Goal: Transaction & Acquisition: Purchase product/service

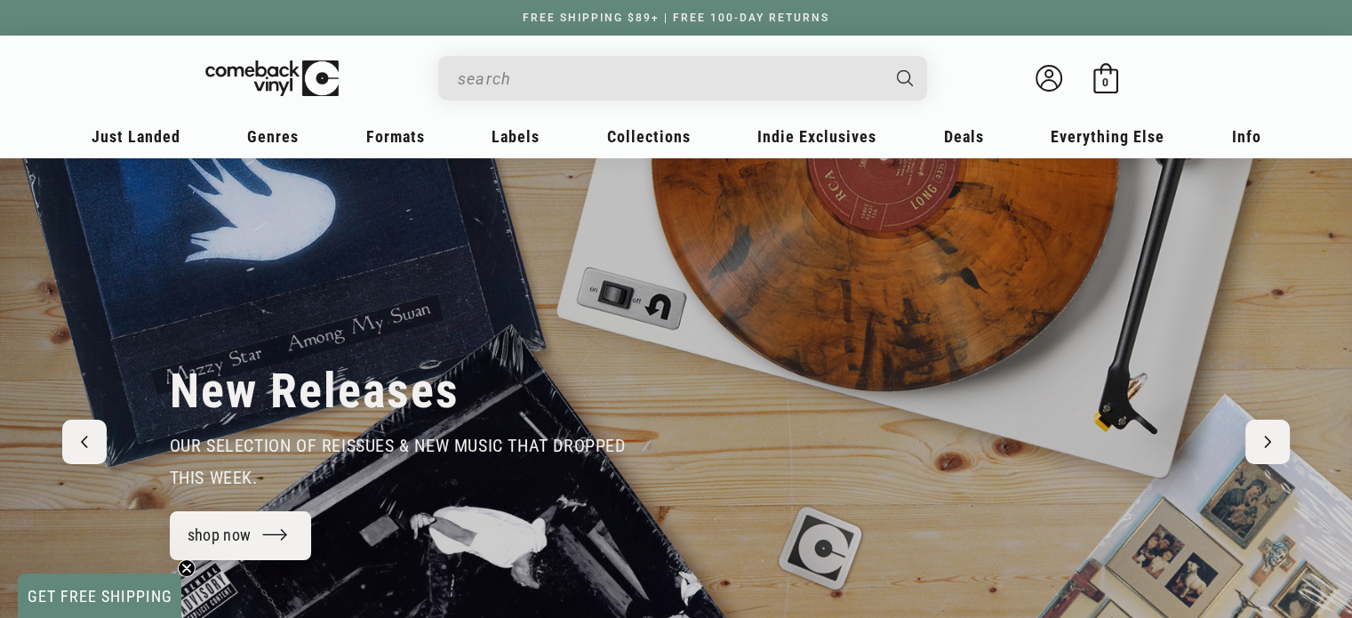
click at [583, 82] on input "When autocomplete results are available use up and down arrows to review and en…" at bounding box center [668, 78] width 421 height 36
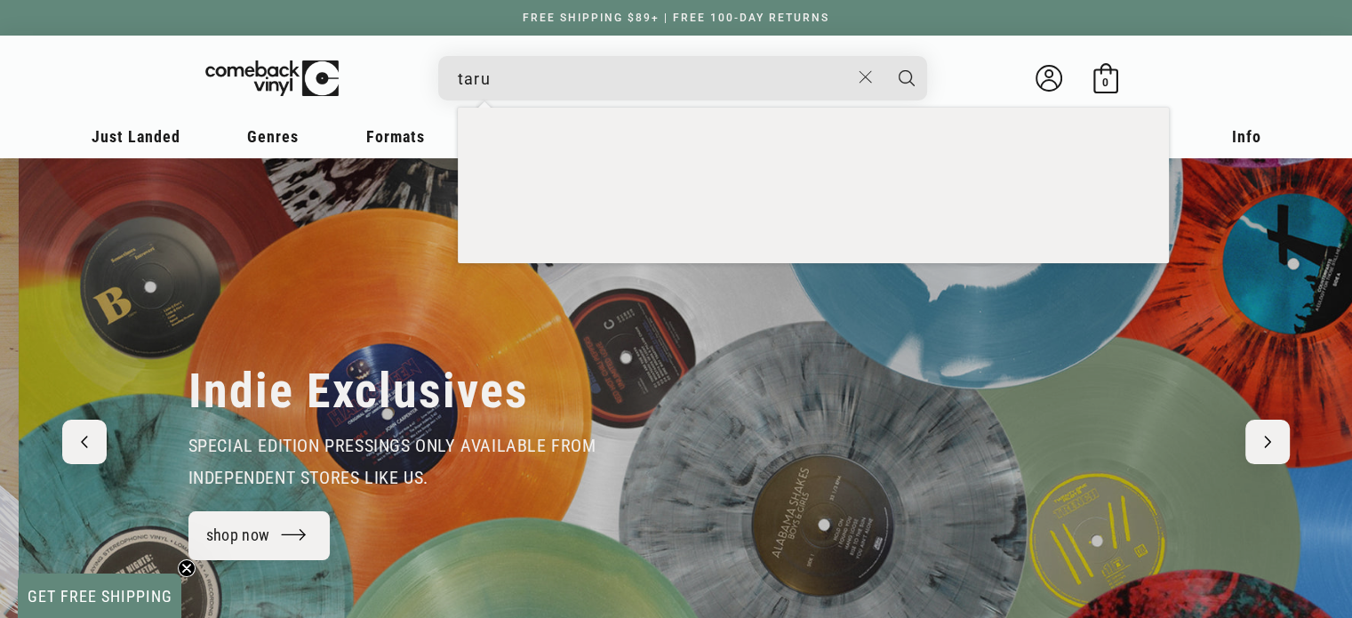
scroll to position [0, 1352]
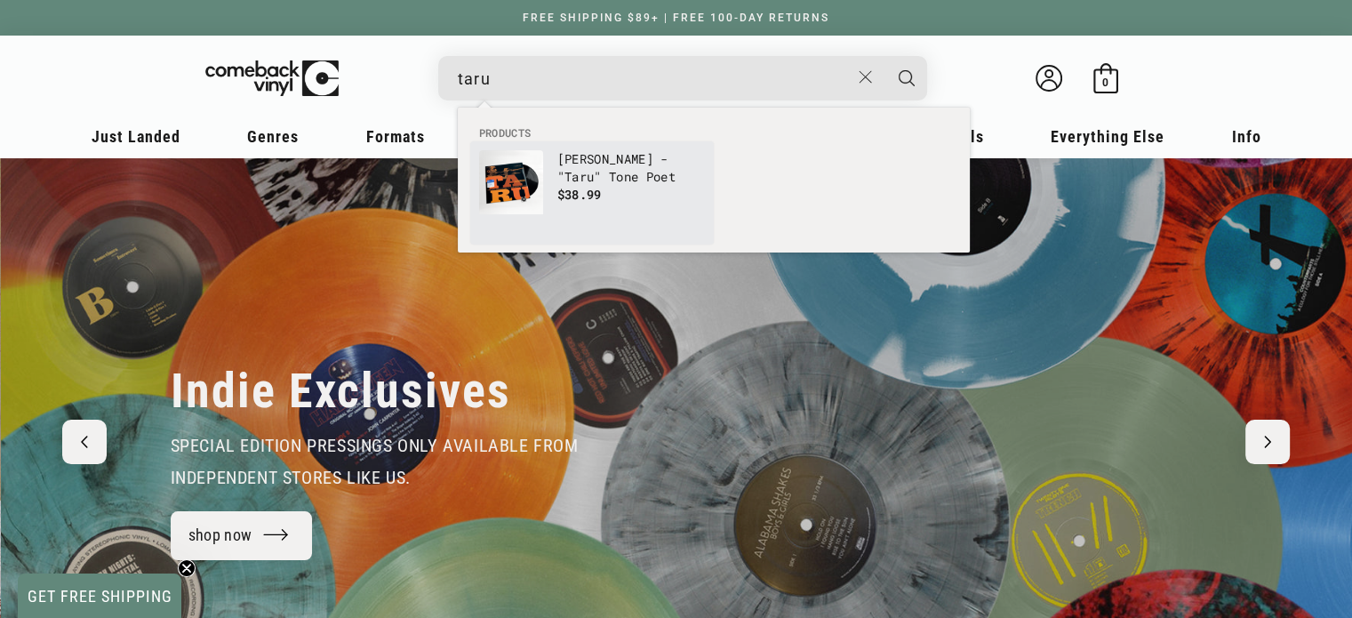
type input "taru"
click at [600, 161] on p "Lee Morgan - " Taru " Tone Poet" at bounding box center [632, 168] width 148 height 36
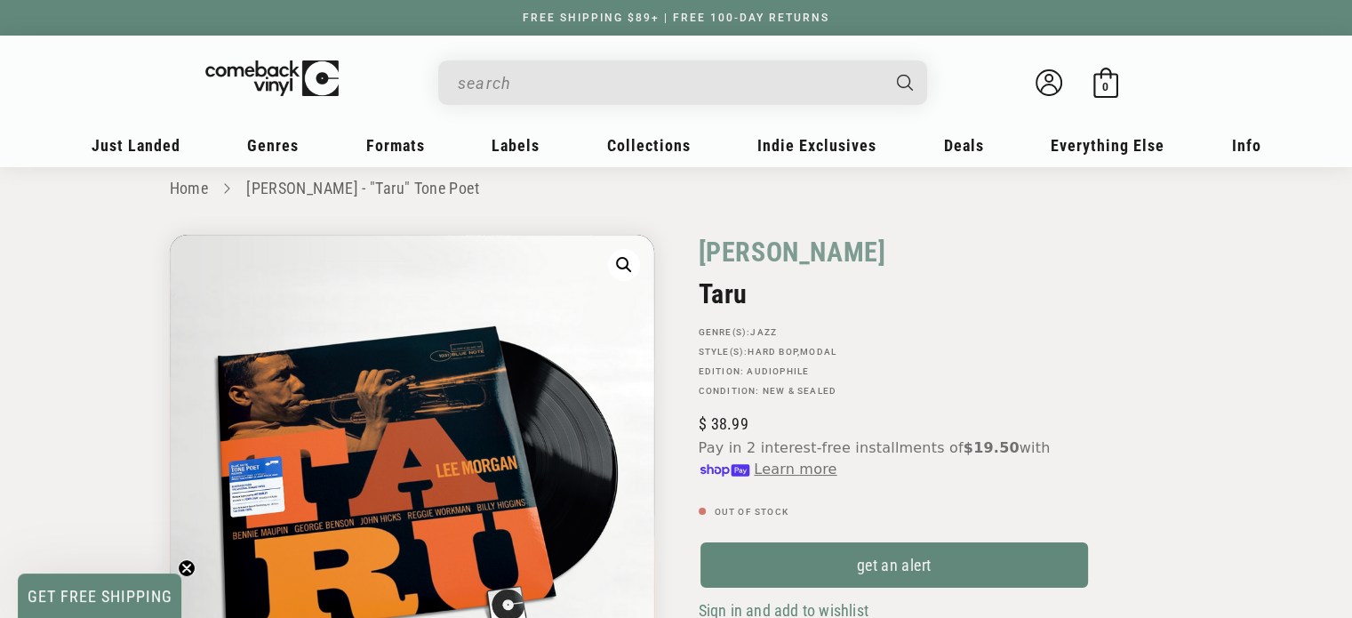
scroll to position [27, 0]
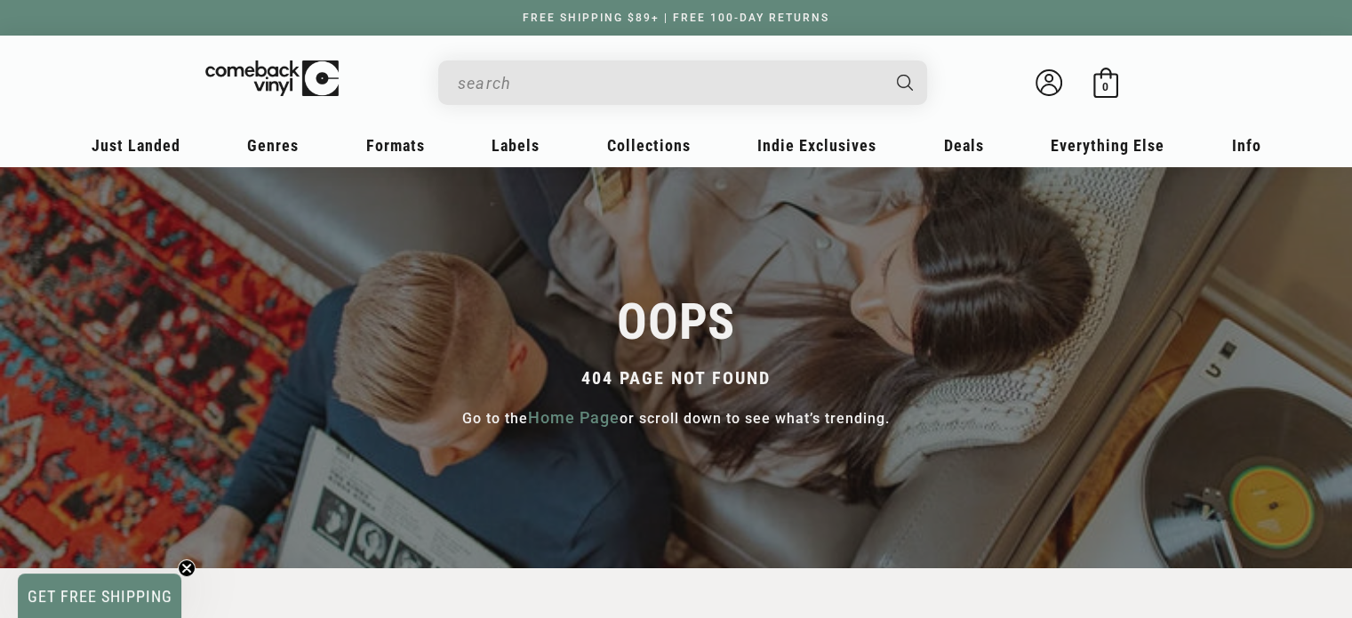
click at [555, 90] on input "When autocomplete results are available use up and down arrows to review and en…" at bounding box center [668, 83] width 421 height 36
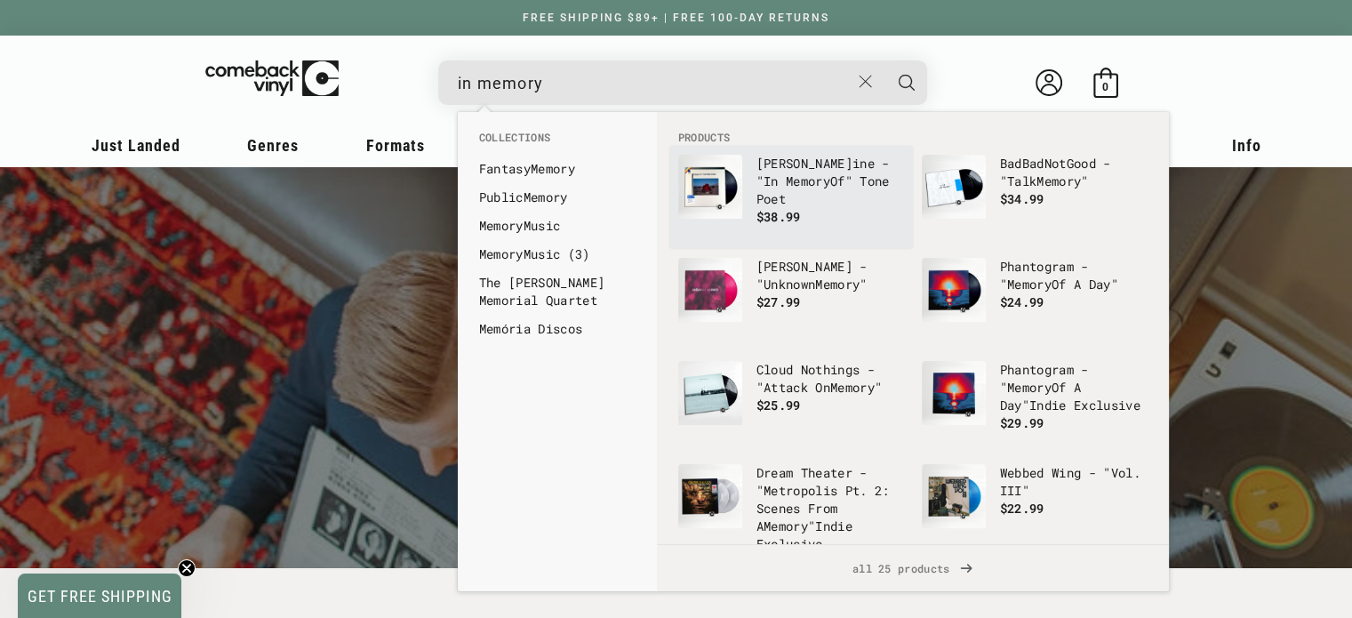
type input "in memory"
click at [779, 178] on b "In" at bounding box center [771, 180] width 15 height 17
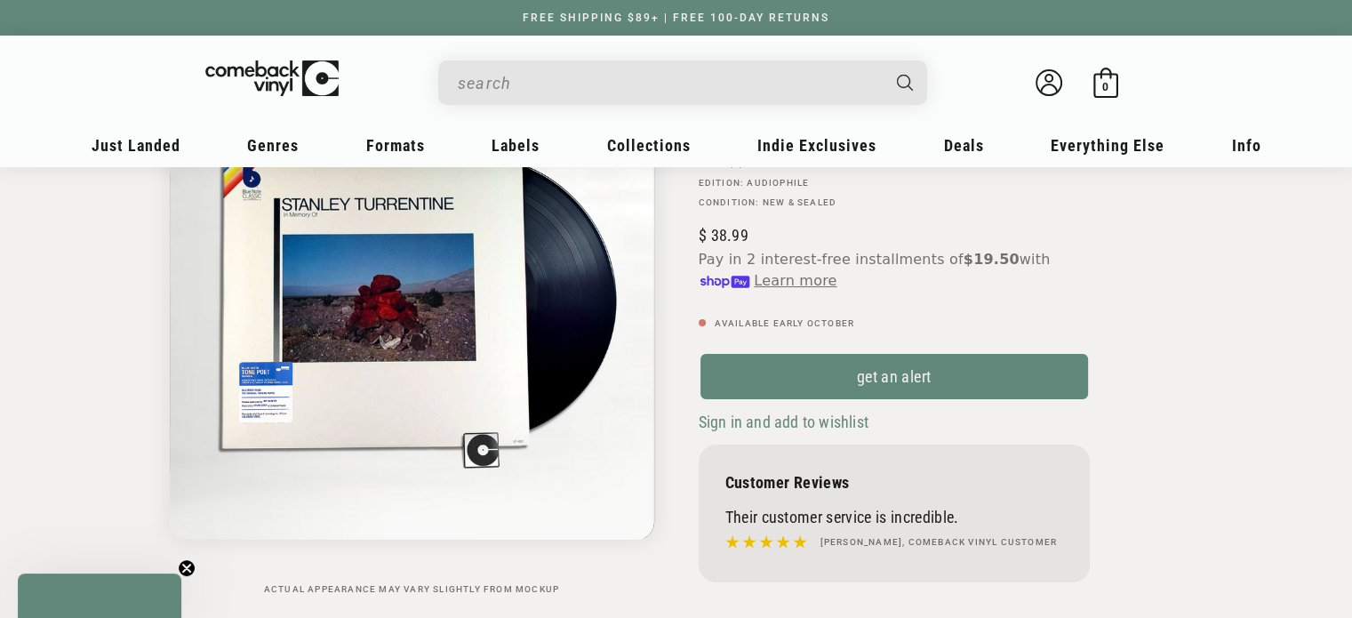
scroll to position [220, 0]
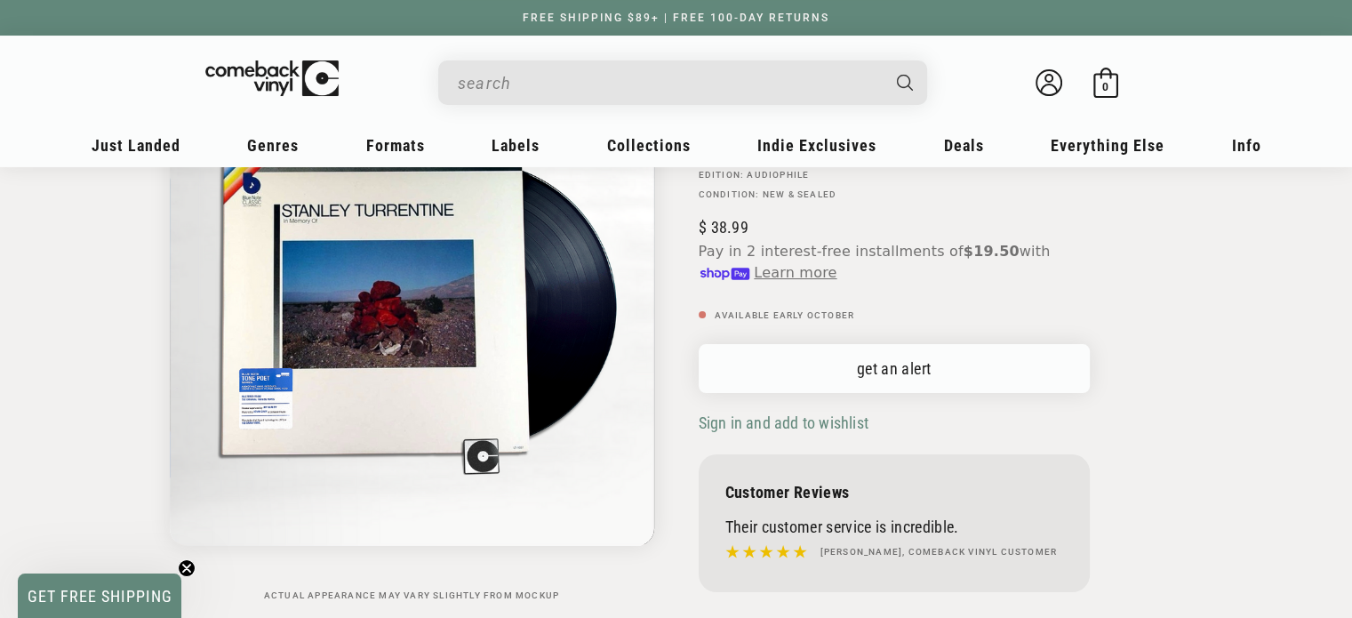
click at [874, 374] on link "get an alert" at bounding box center [894, 368] width 391 height 49
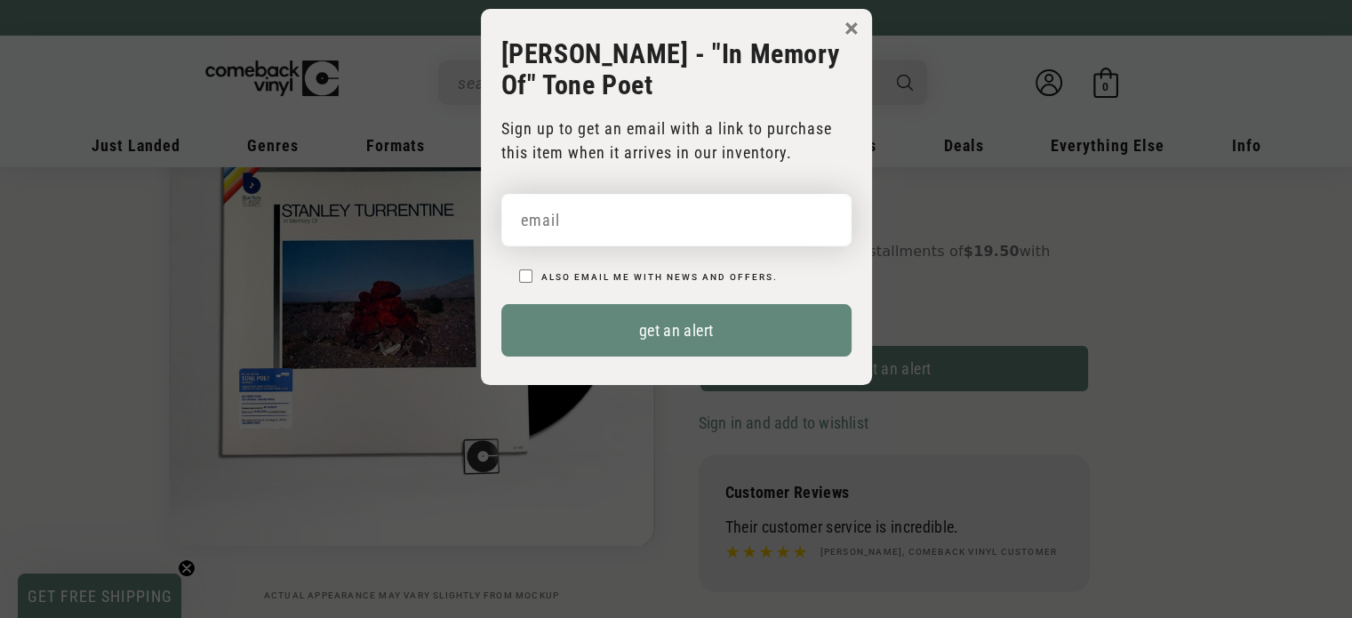
click at [692, 227] on input "email" at bounding box center [676, 220] width 350 height 52
type input "hammondsbindery@gmail.com"
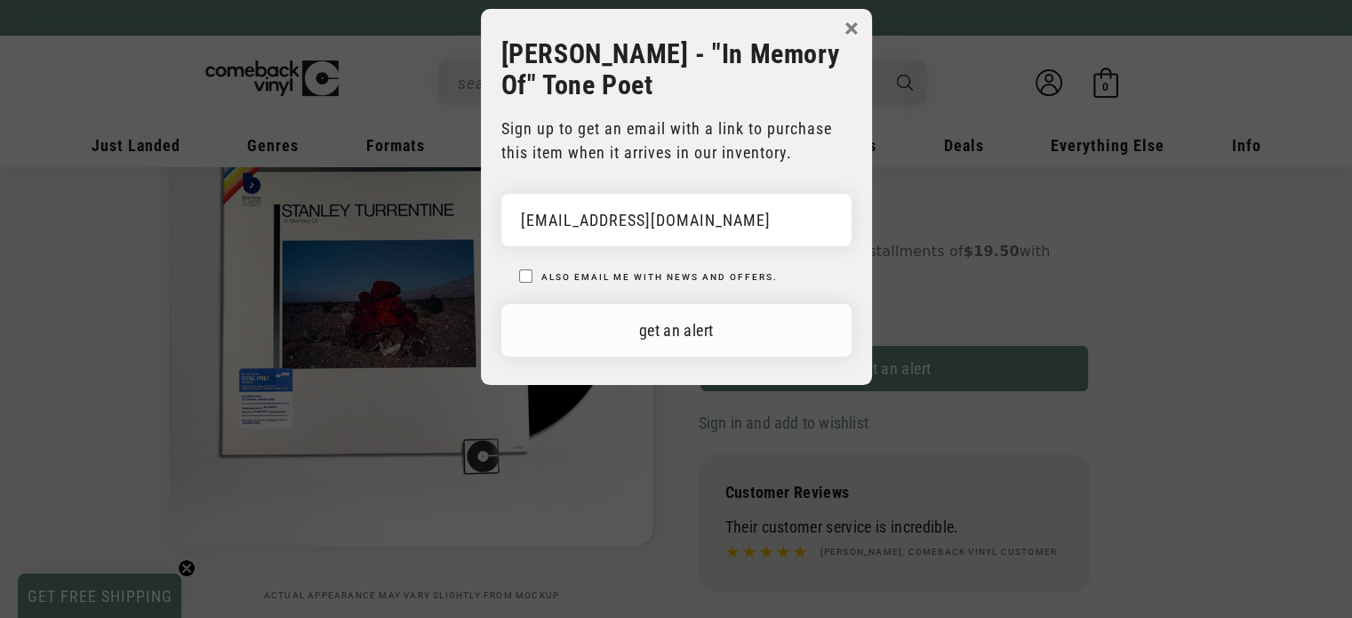
click at [694, 326] on button "get an alert" at bounding box center [676, 330] width 350 height 52
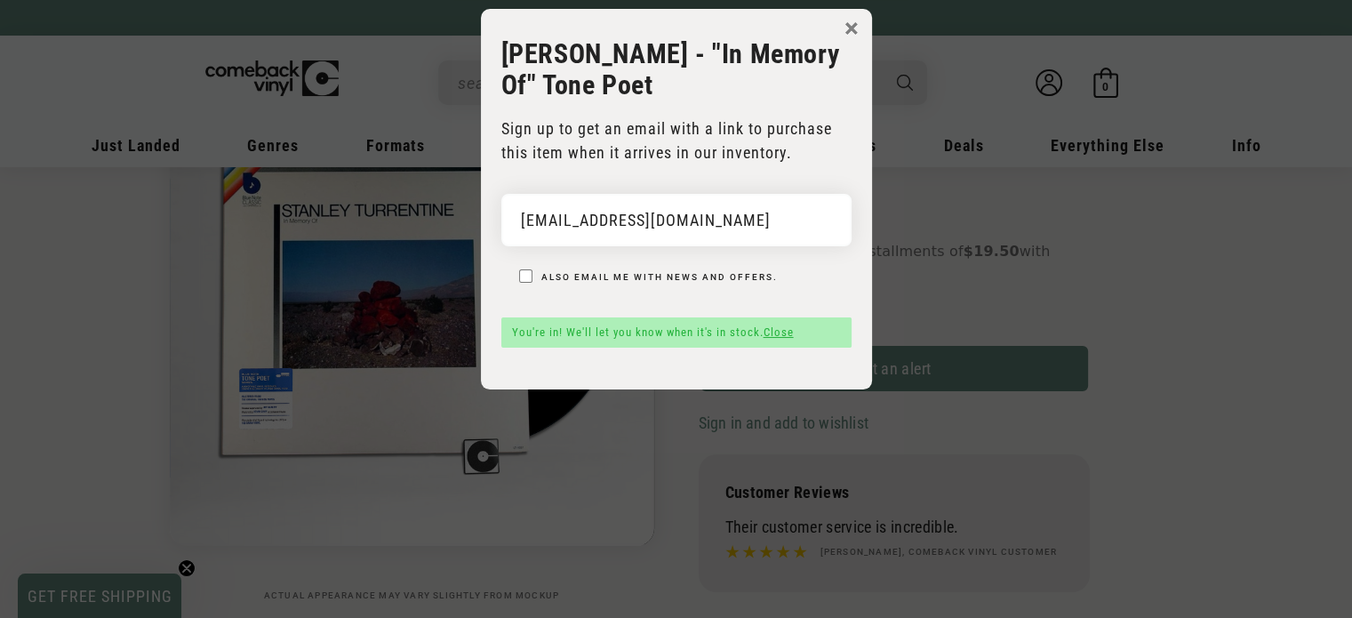
click at [778, 337] on link "Close" at bounding box center [779, 331] width 30 height 13
